Goal: Transaction & Acquisition: Download file/media

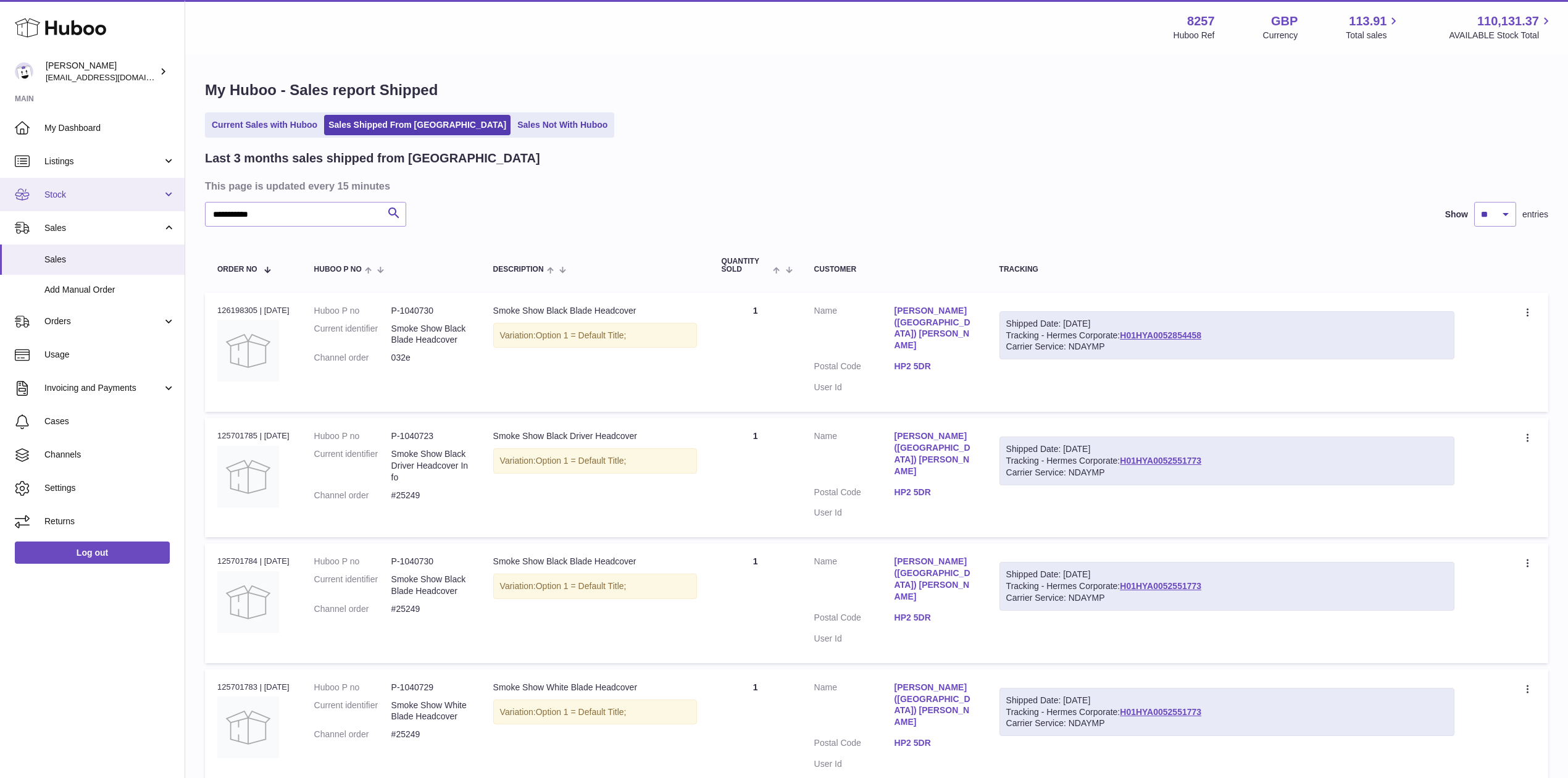
click at [85, 195] on span "Stock" at bounding box center [103, 195] width 118 height 12
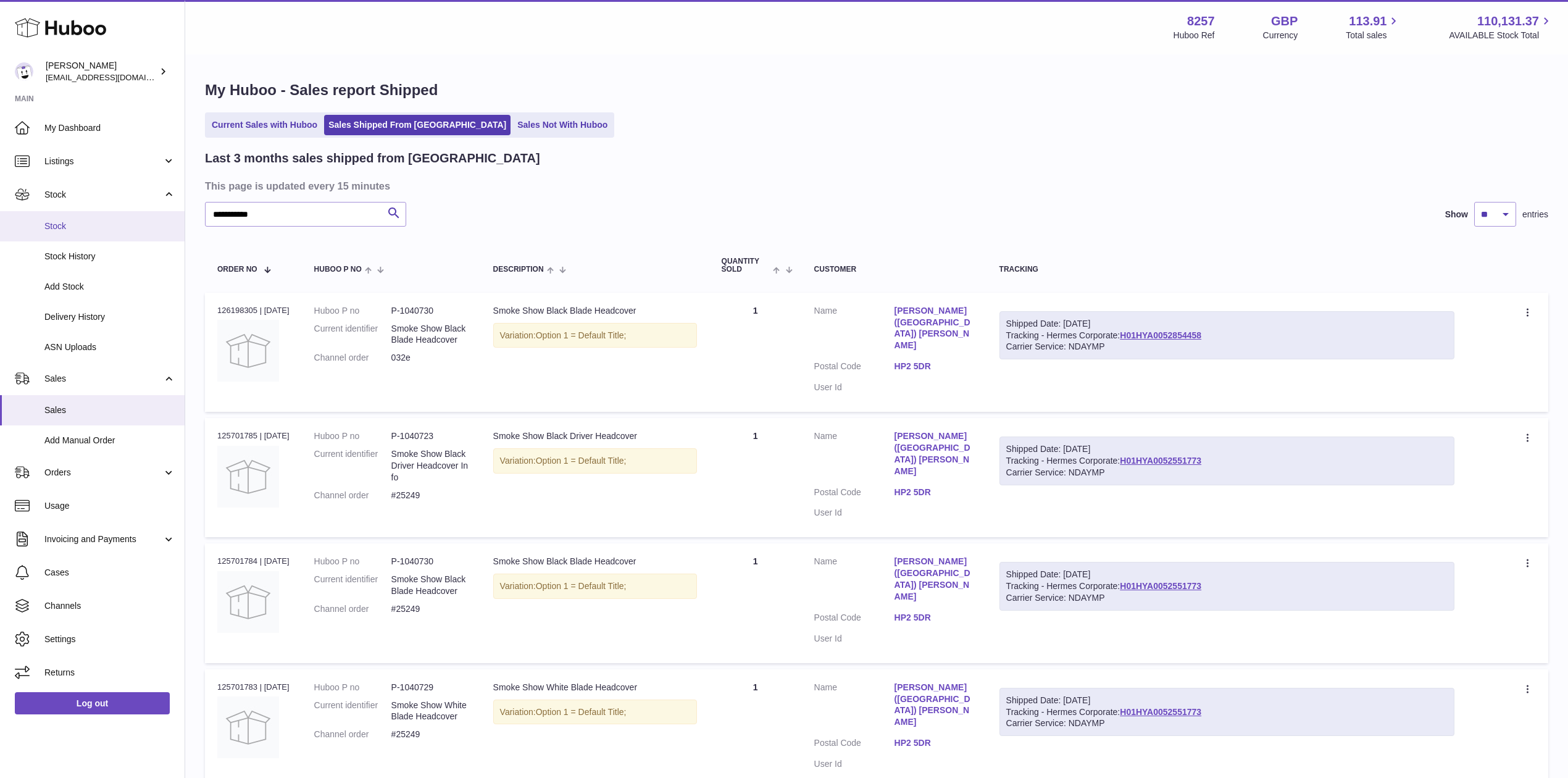
click at [79, 230] on span "Stock" at bounding box center [109, 227] width 131 height 12
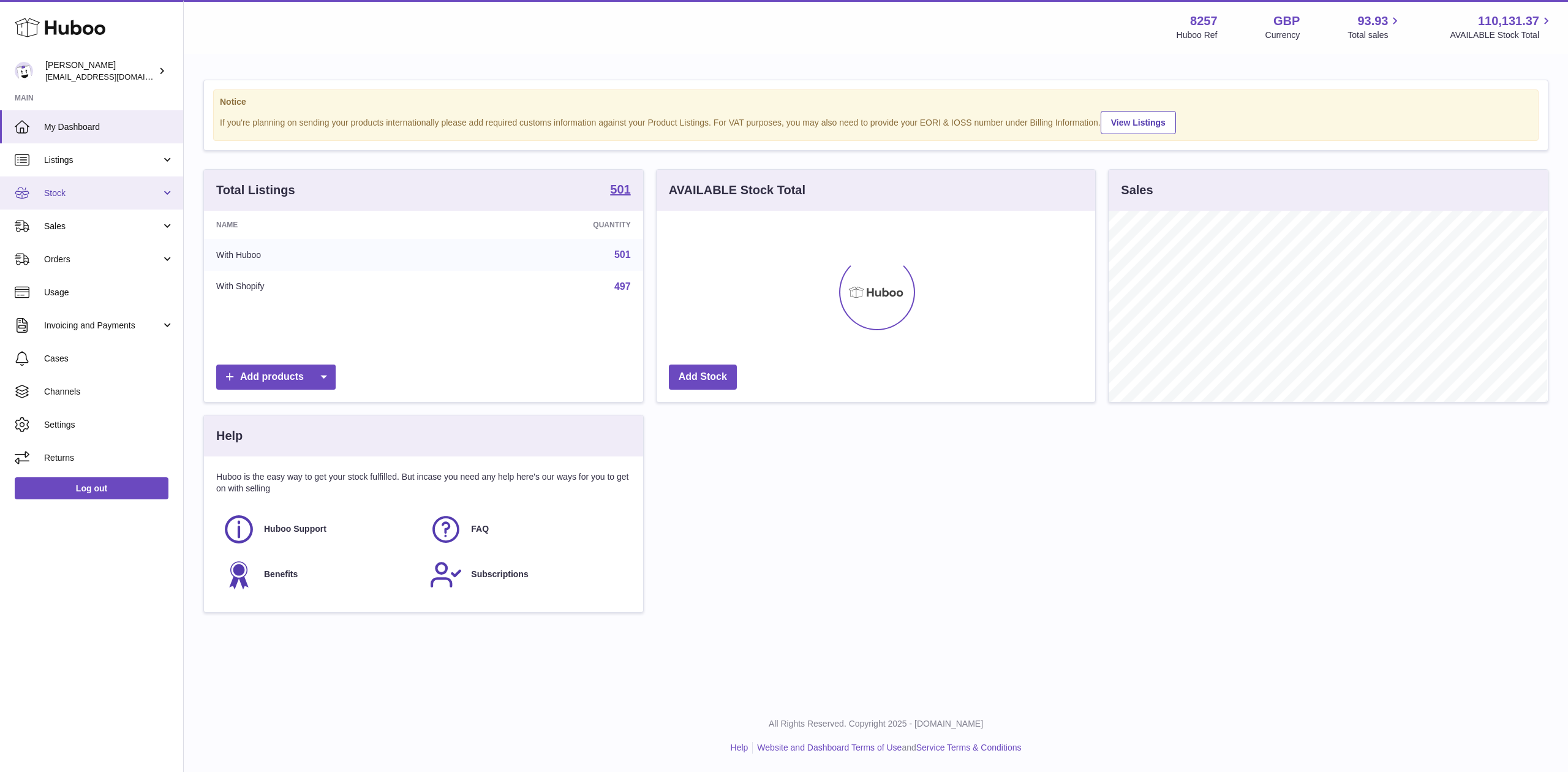
scroll to position [192, 439]
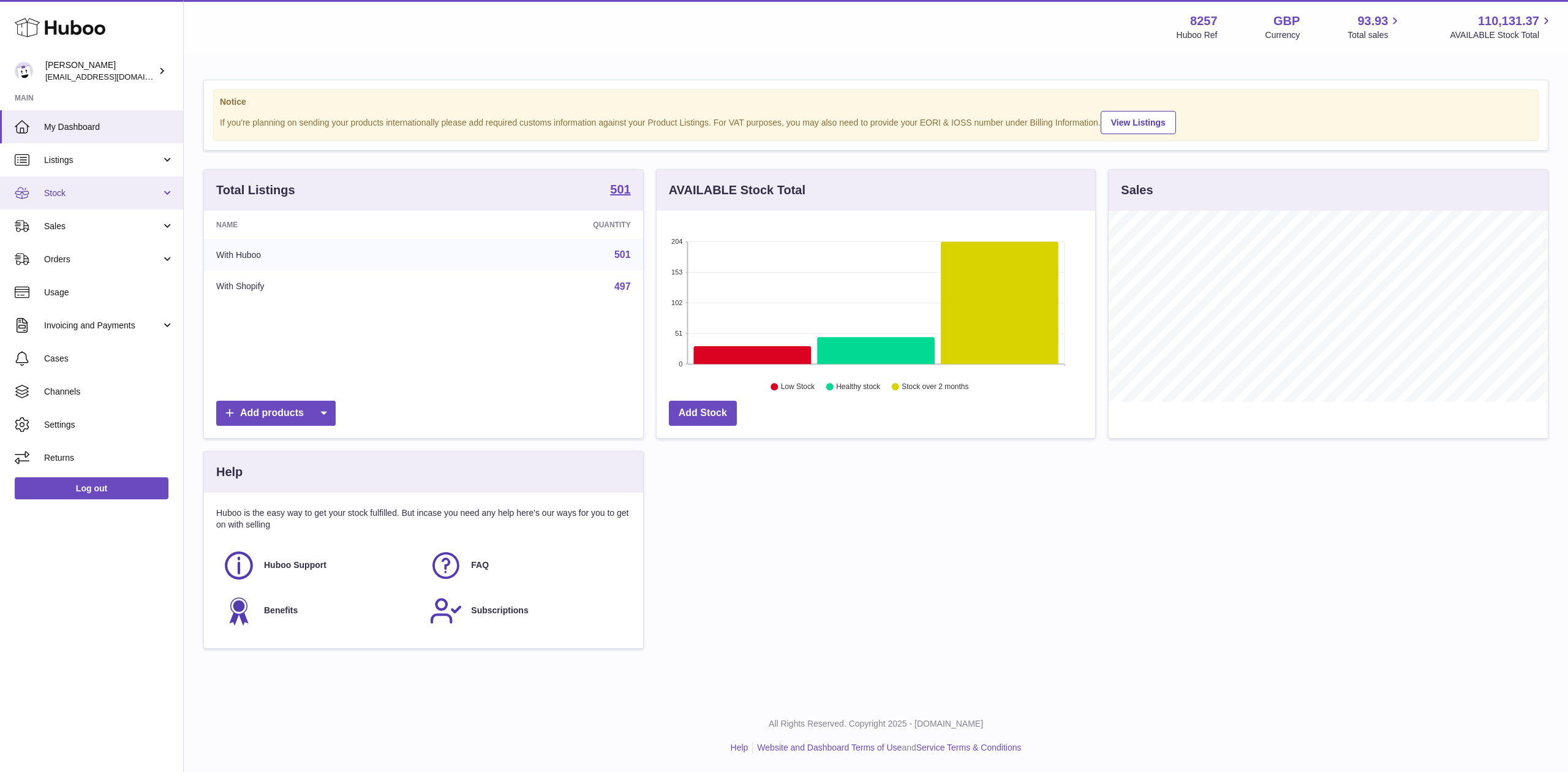
click at [77, 188] on span "Stock" at bounding box center [102, 194] width 117 height 12
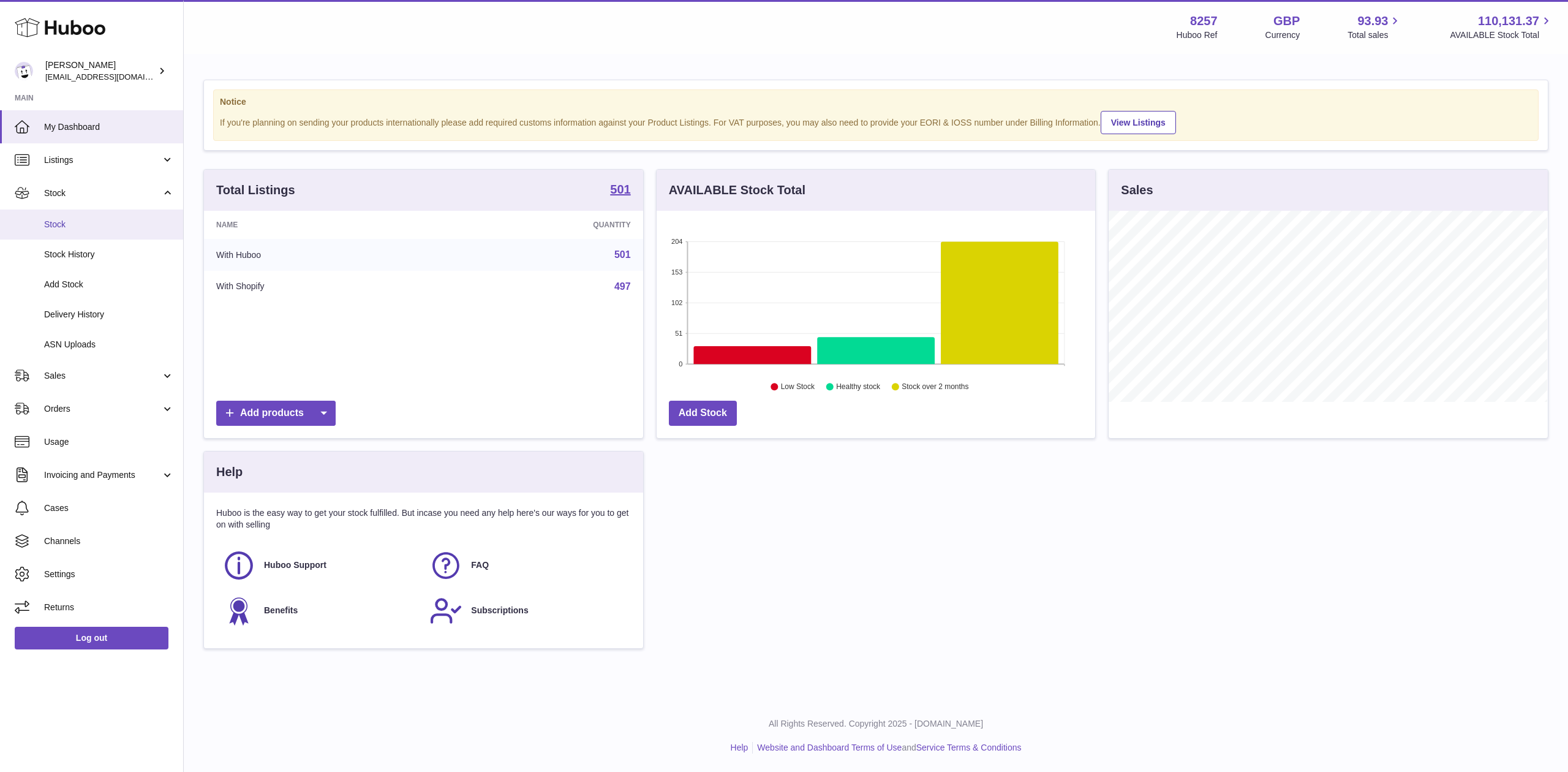
click at [68, 219] on span "Stock" at bounding box center [108, 225] width 130 height 12
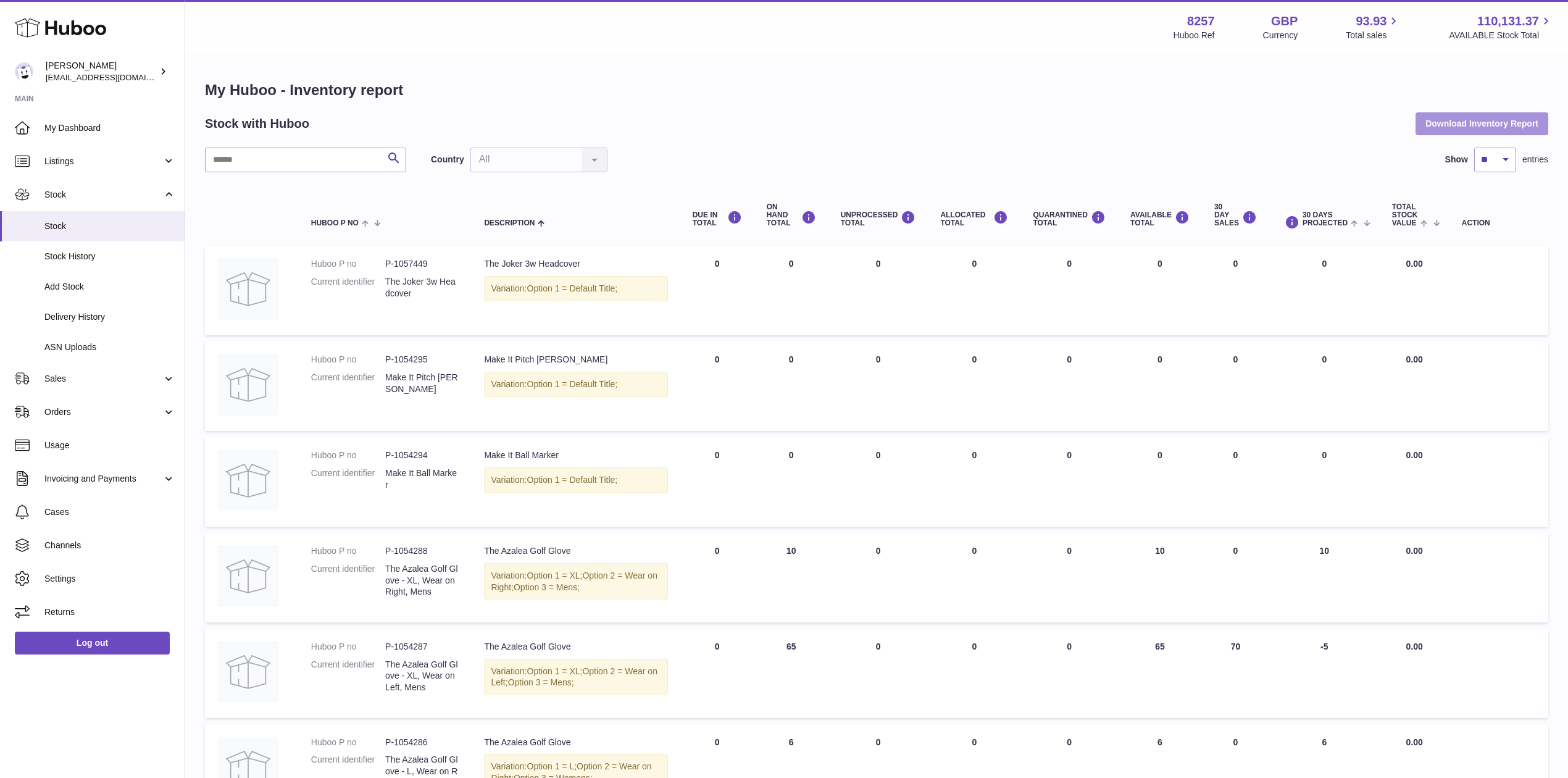
click at [1492, 121] on button "Download Inventory Report" at bounding box center [1481, 123] width 132 height 22
